Goal: Task Accomplishment & Management: Manage account settings

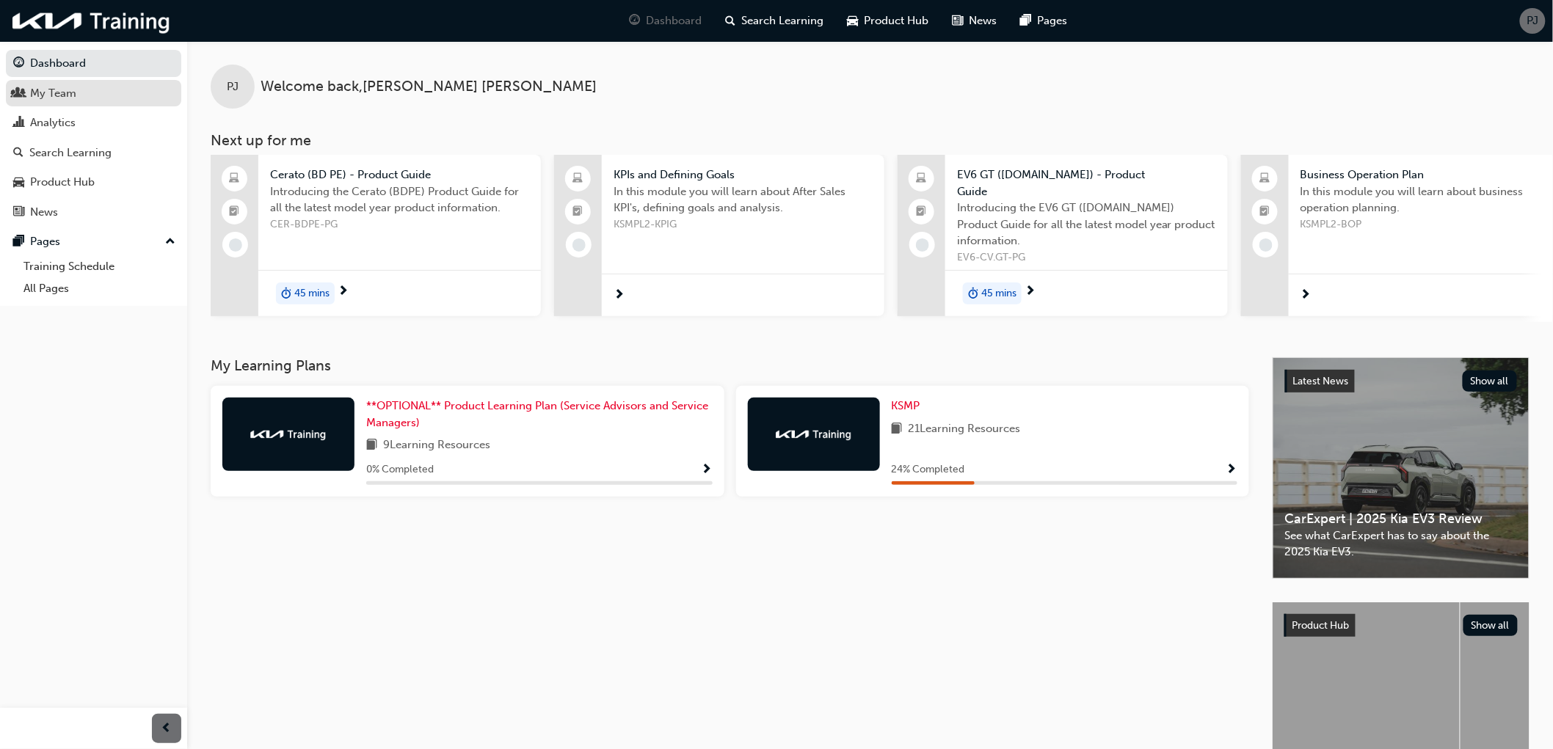
click at [54, 99] on div "My Team" at bounding box center [53, 93] width 46 height 17
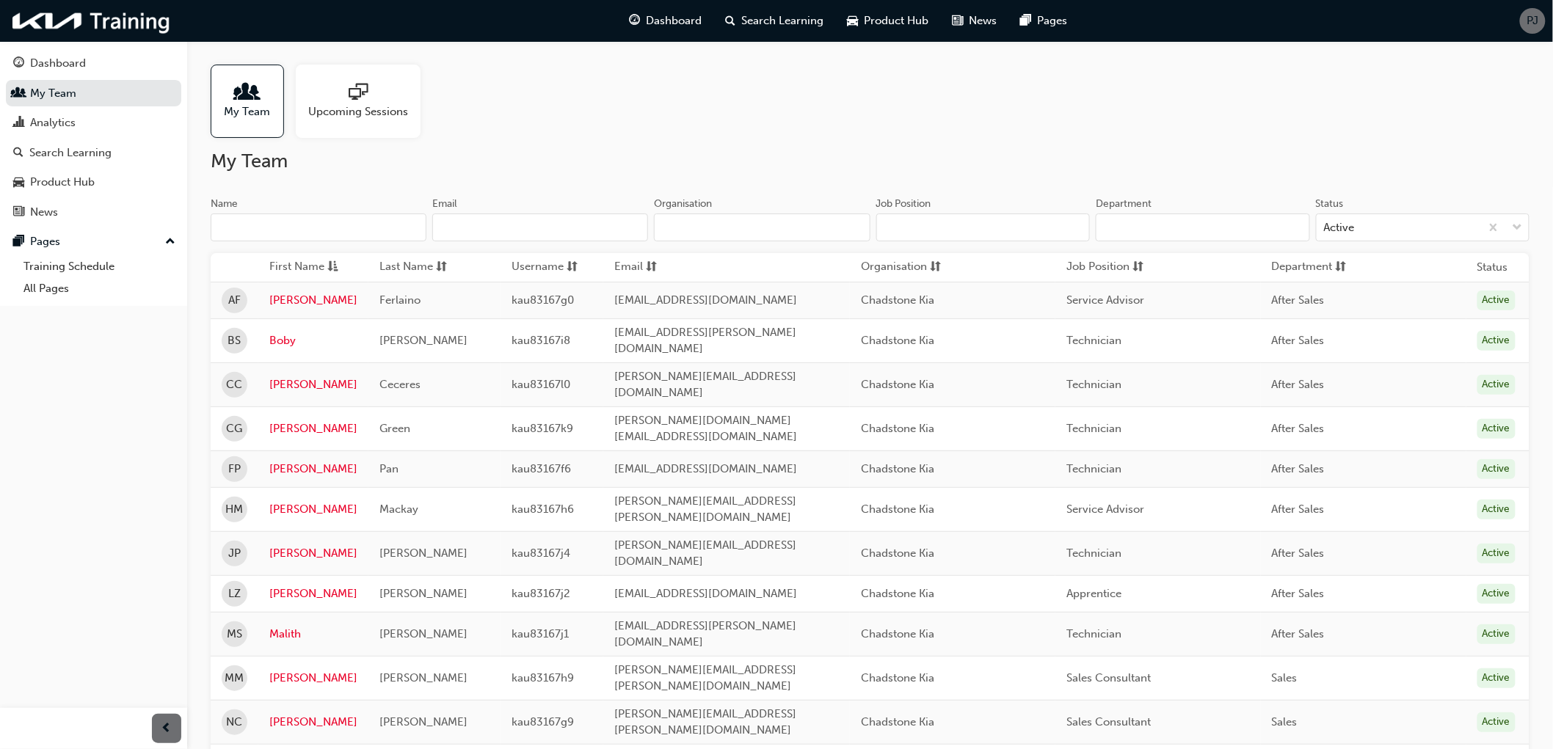
click at [368, 119] on div "Upcoming Sessions" at bounding box center [358, 101] width 125 height 73
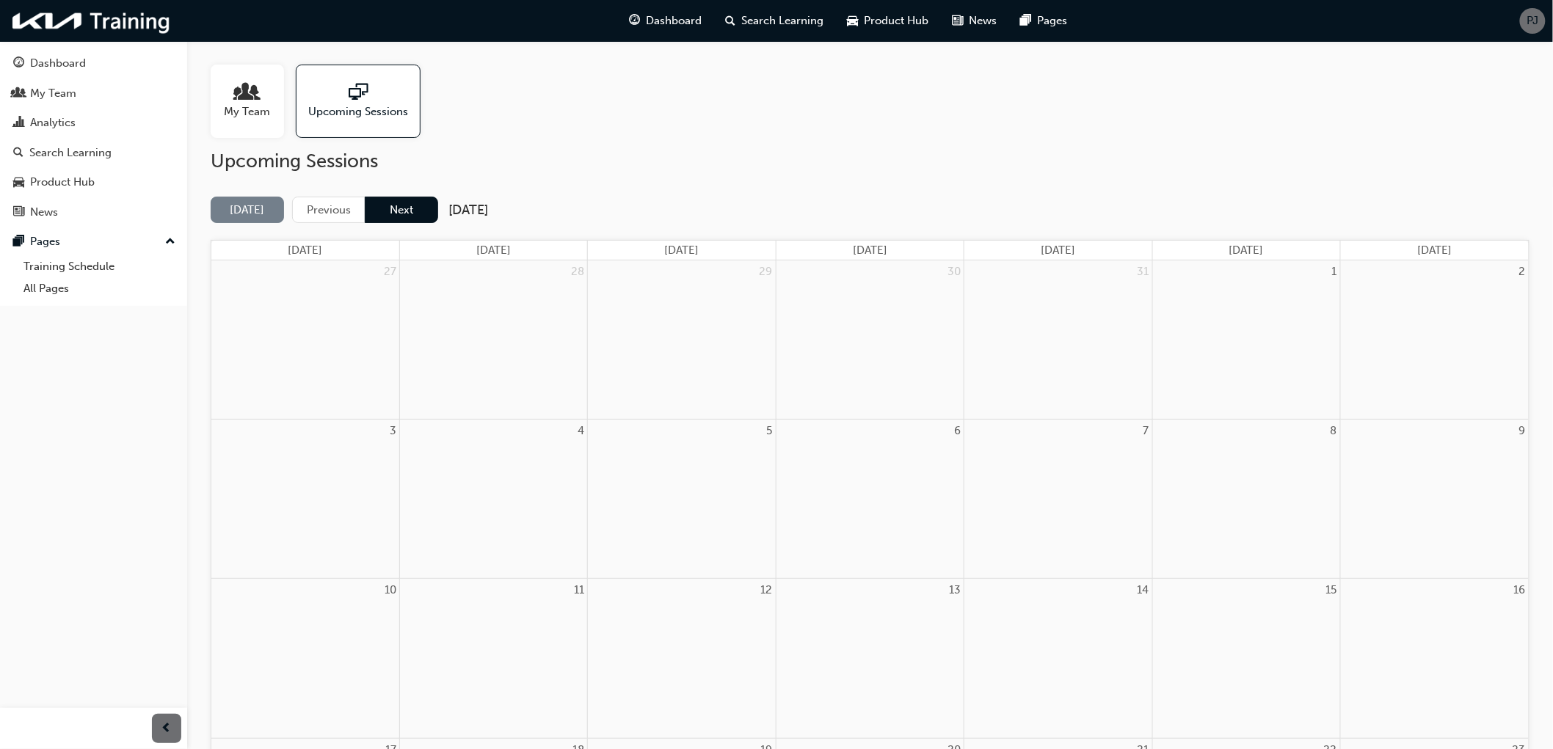
click at [390, 217] on button "Next" at bounding box center [401, 210] width 73 height 27
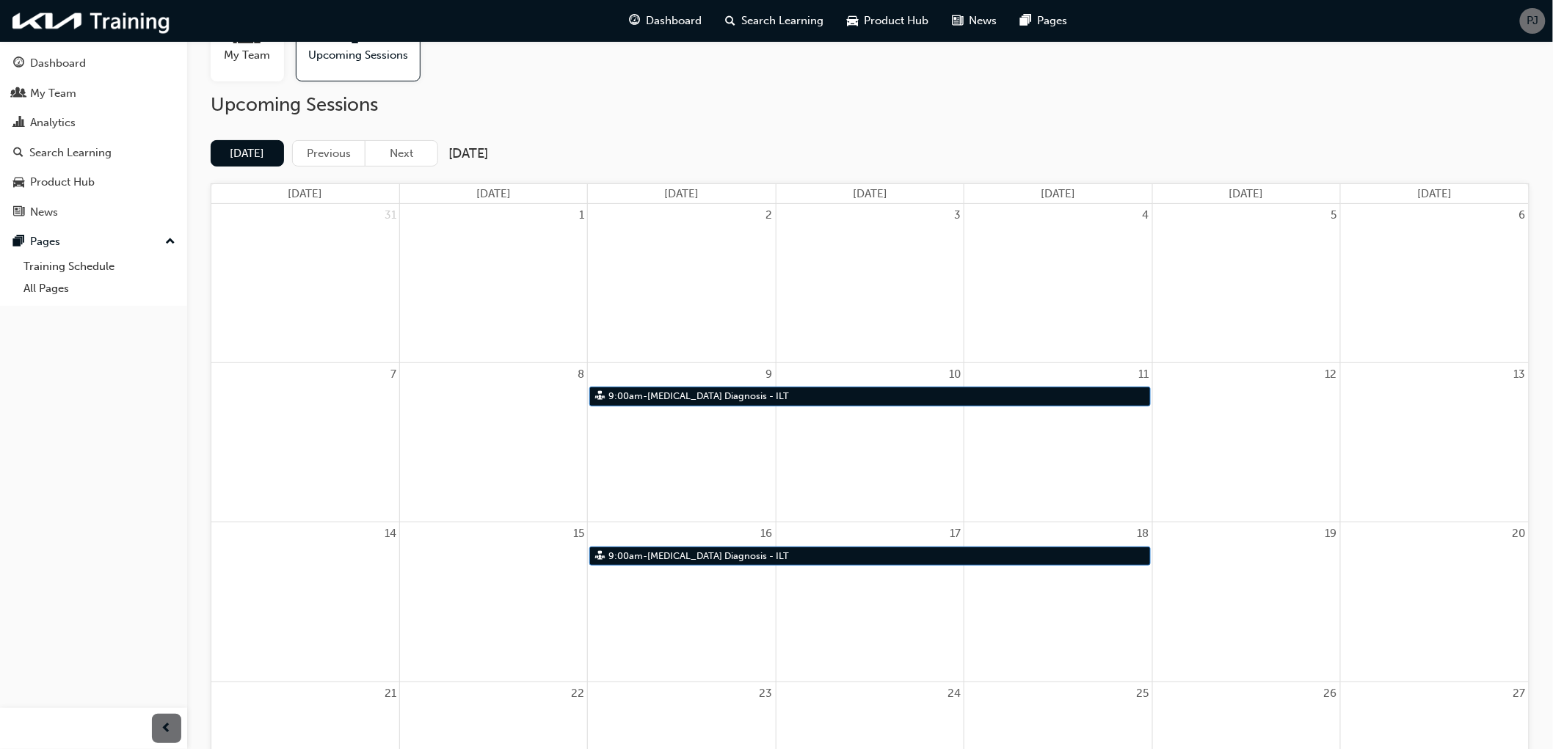
scroll to position [81, 0]
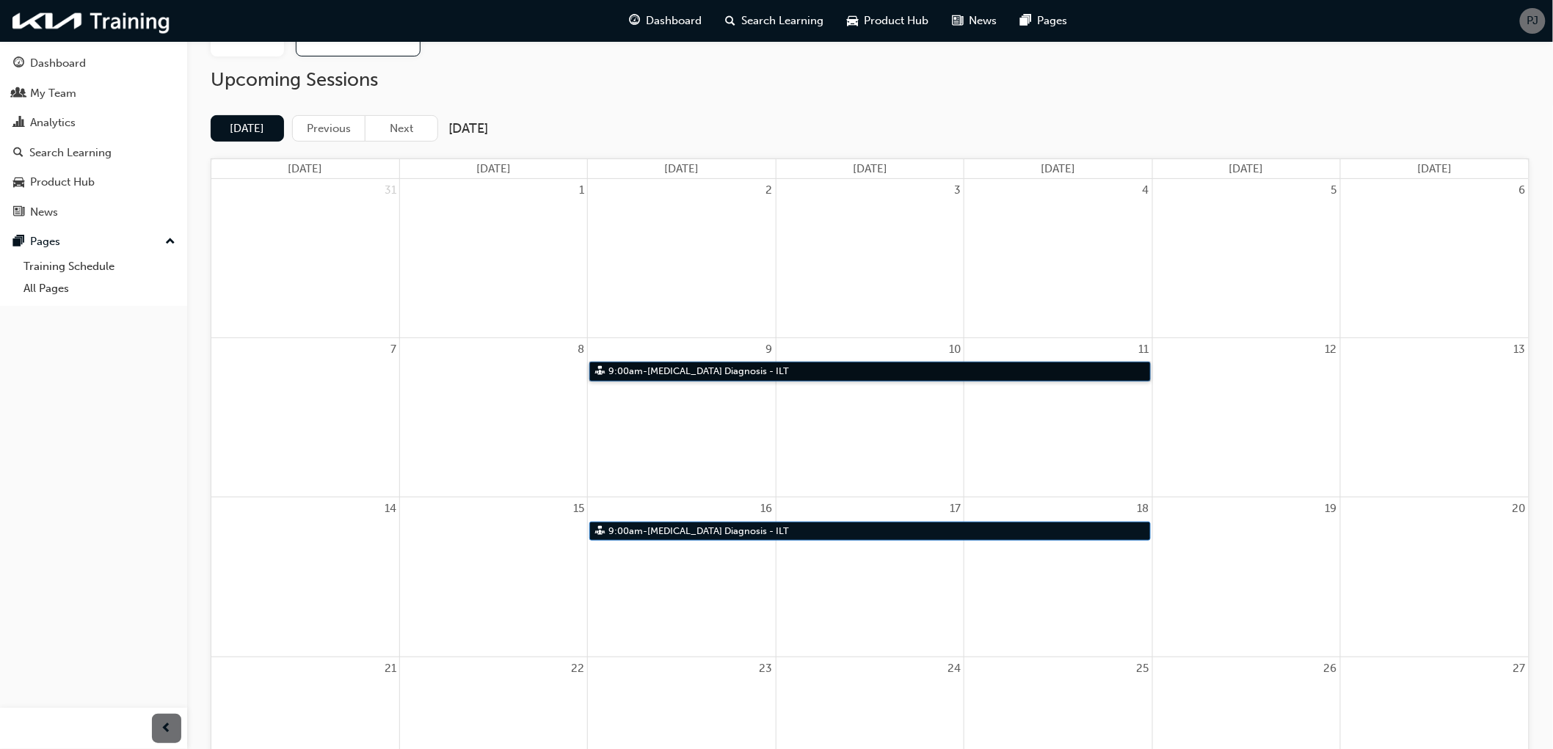
click at [751, 371] on link "9:00am - [MEDICAL_DATA] Diagnosis - ILT" at bounding box center [869, 372] width 561 height 20
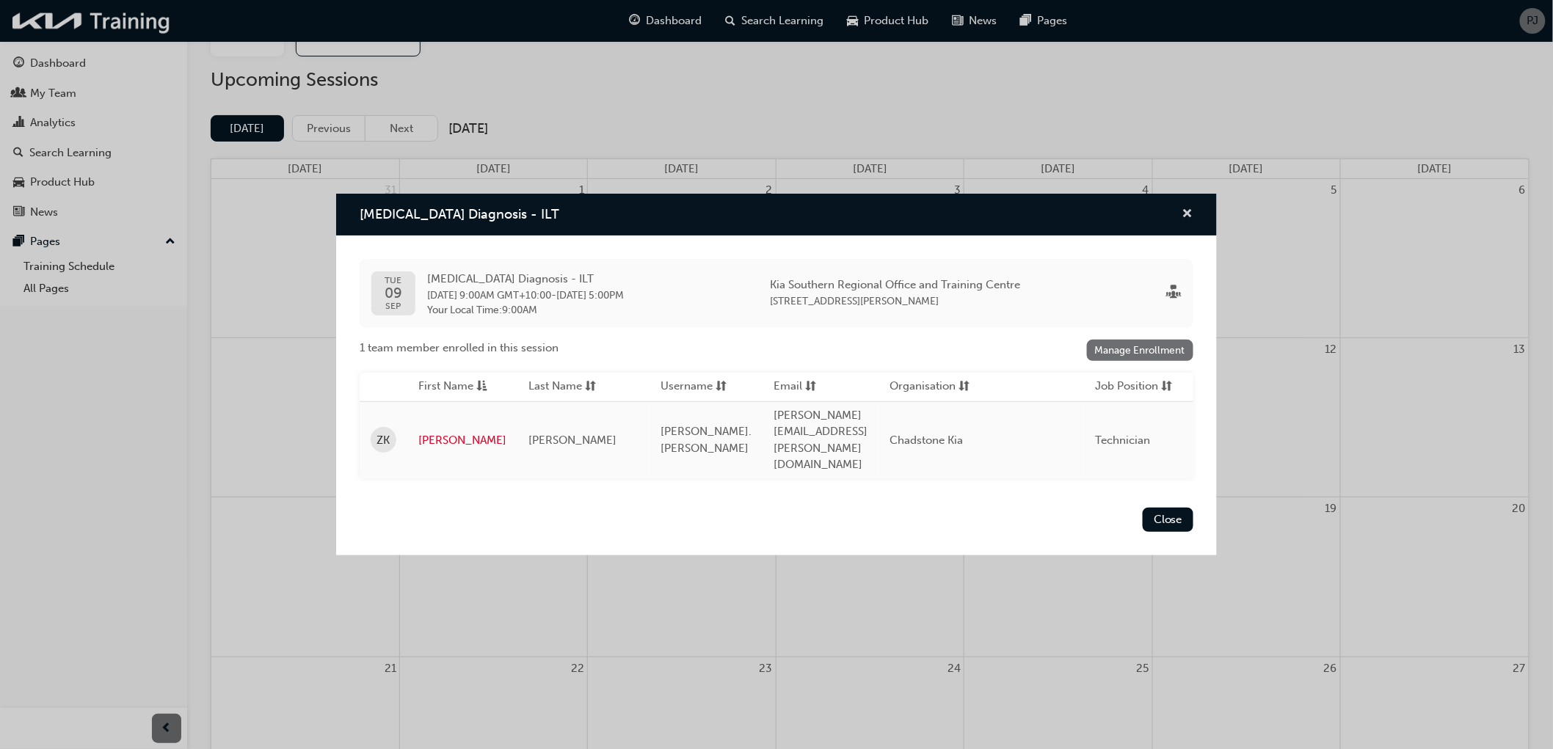
click at [1185, 222] on span "cross-icon" at bounding box center [1187, 214] width 11 height 13
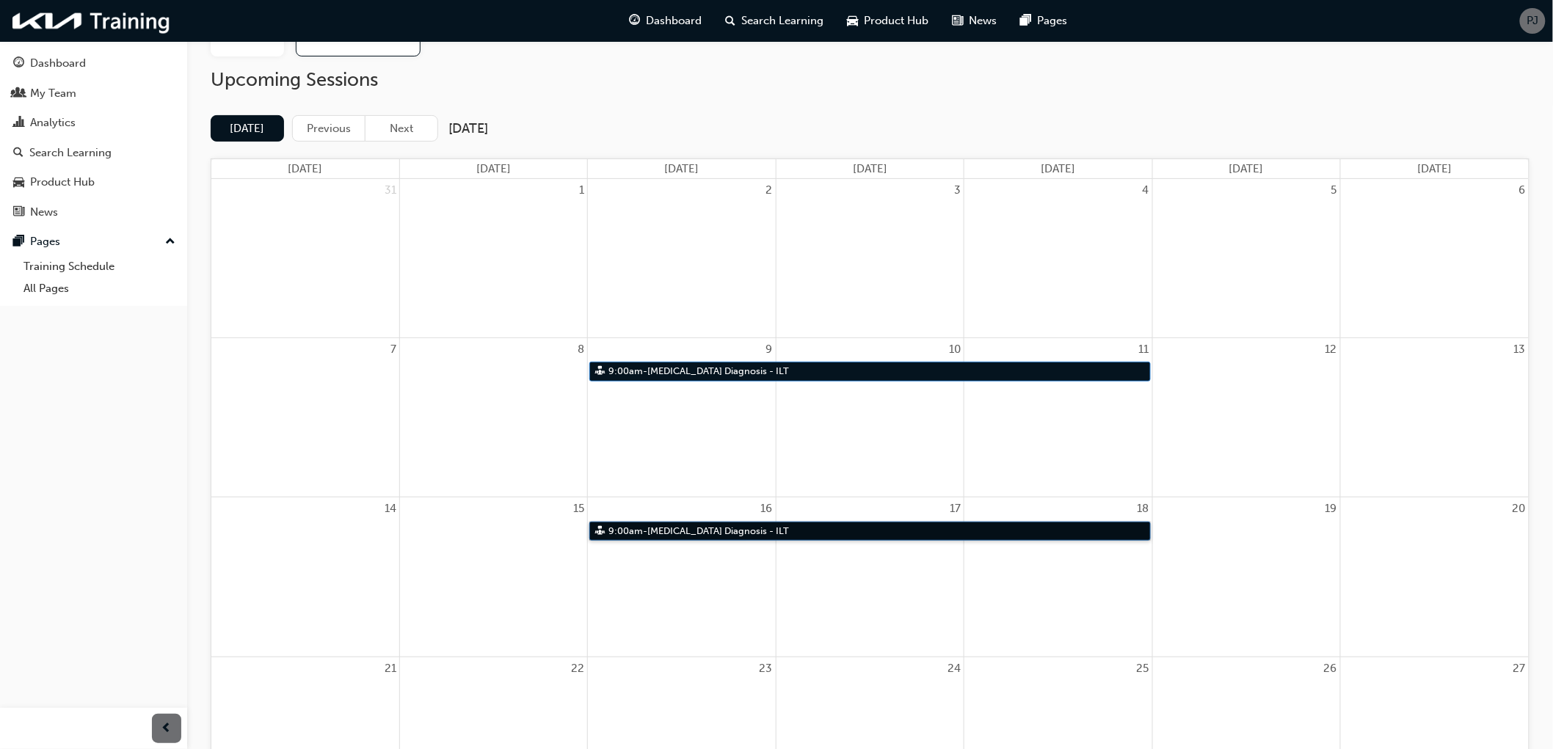
click at [815, 530] on link "9:00am - [MEDICAL_DATA] Diagnosis - ILT" at bounding box center [869, 532] width 561 height 20
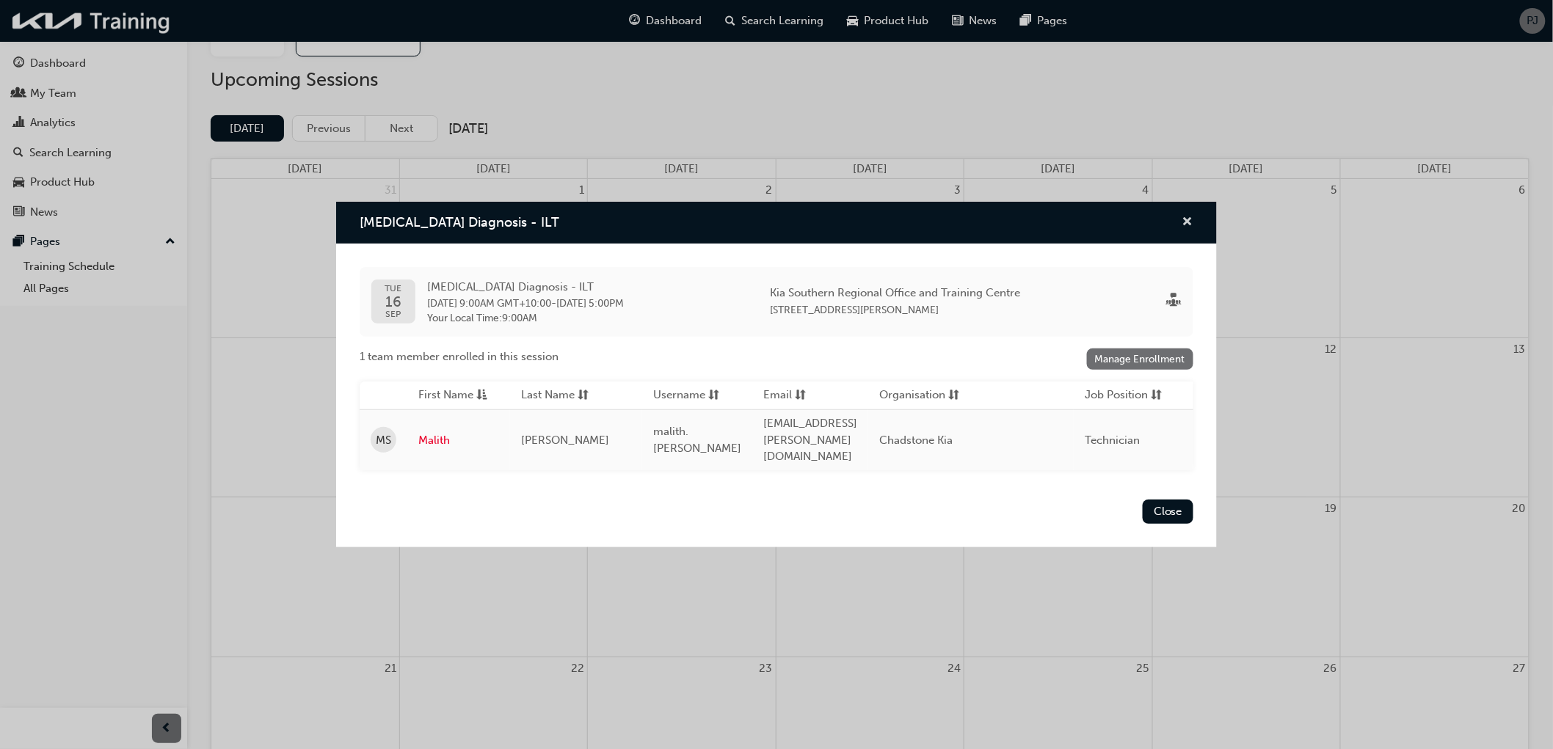
click at [1193, 228] on span "cross-icon" at bounding box center [1187, 223] width 11 height 13
